Goal: Use online tool/utility: Utilize a website feature to perform a specific function

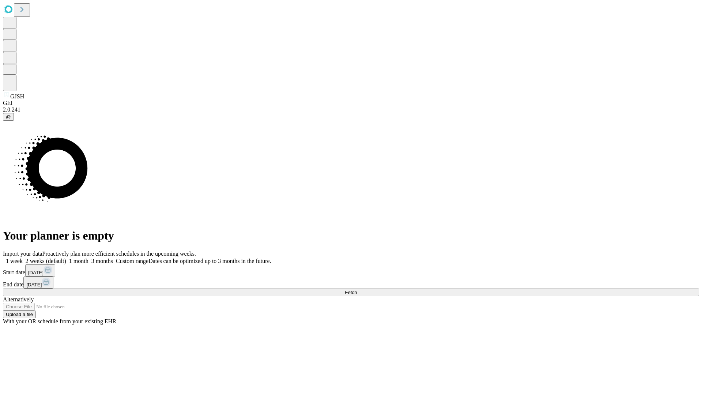
click at [357, 290] on span "Fetch" at bounding box center [351, 292] width 12 height 5
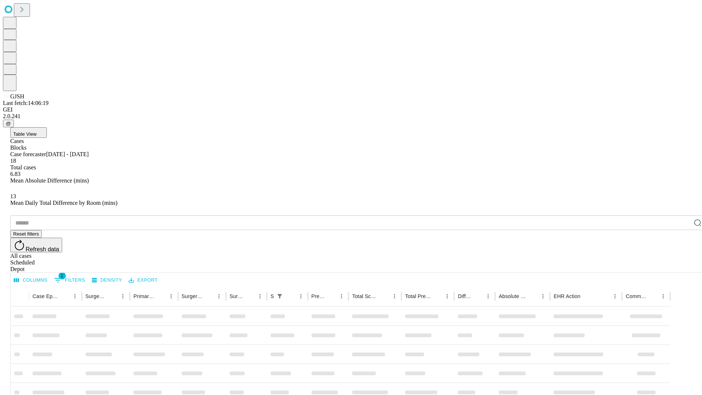
click at [37, 131] on span "Table View" at bounding box center [24, 133] width 23 height 5
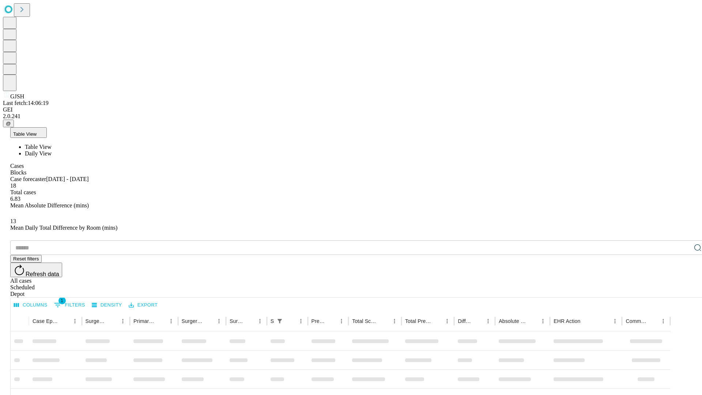
click at [52, 150] on span "Daily View" at bounding box center [38, 153] width 27 height 6
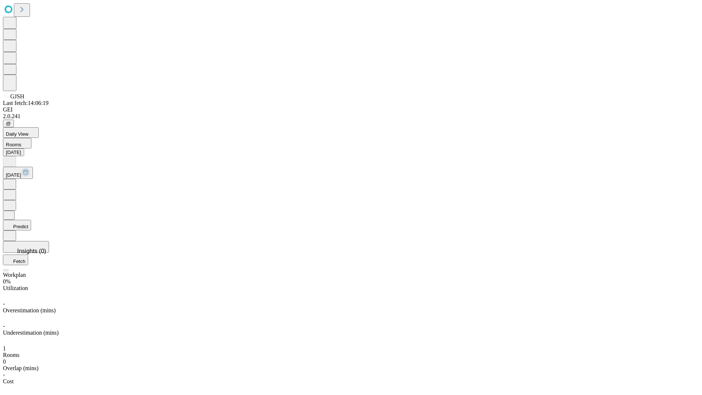
click at [31, 220] on button "Predict" at bounding box center [17, 225] width 28 height 11
